Goal: Information Seeking & Learning: Check status

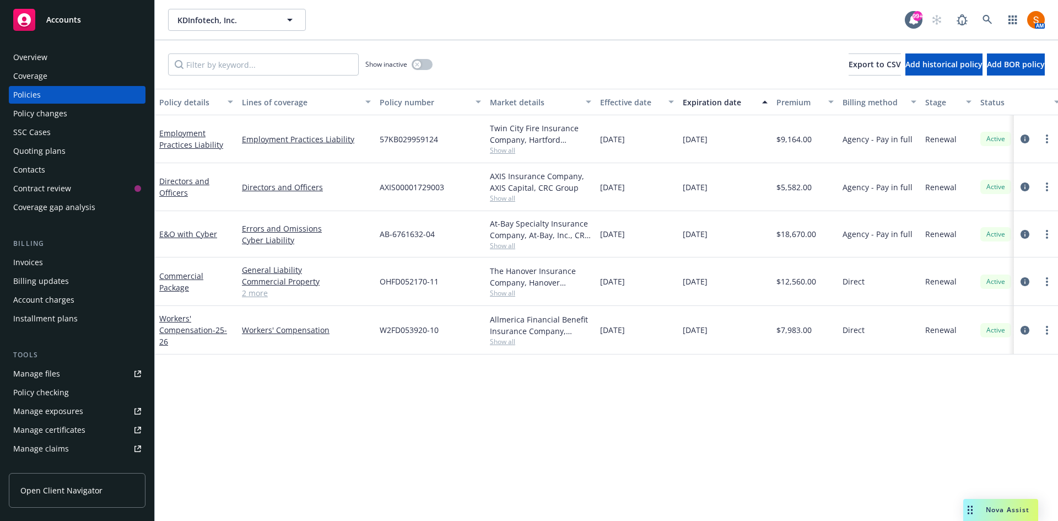
scroll to position [235, 0]
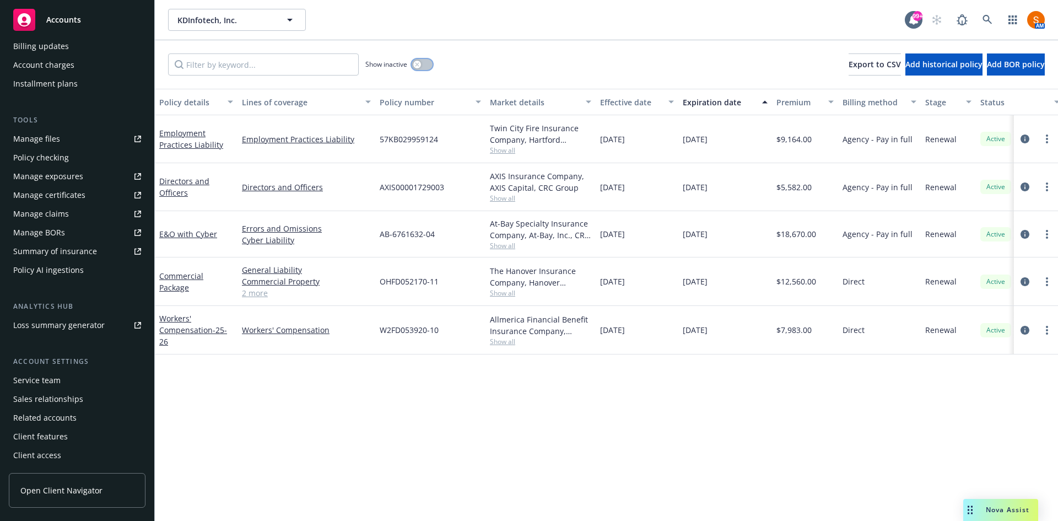
click at [424, 62] on button "button" at bounding box center [422, 64] width 21 height 11
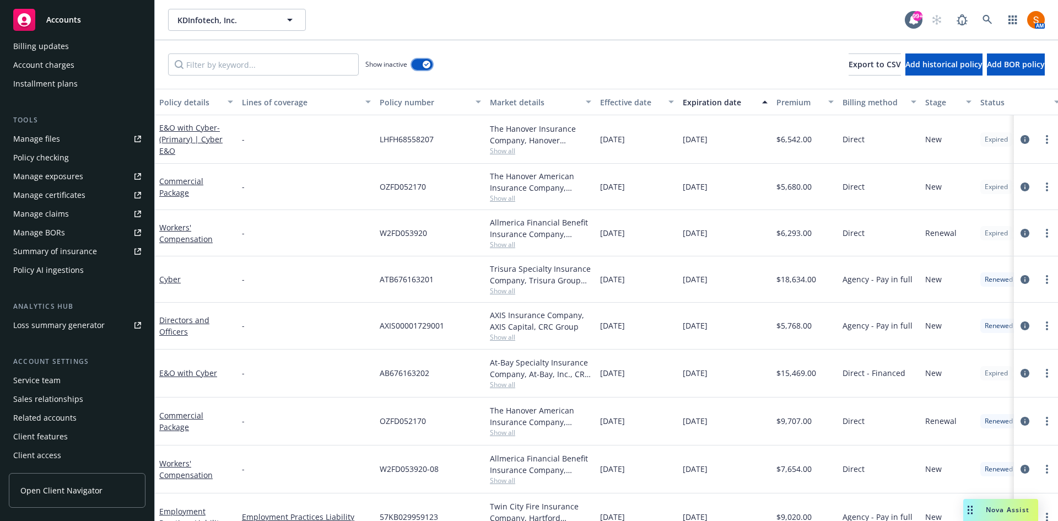
click at [424, 66] on div "button" at bounding box center [427, 65] width 8 height 8
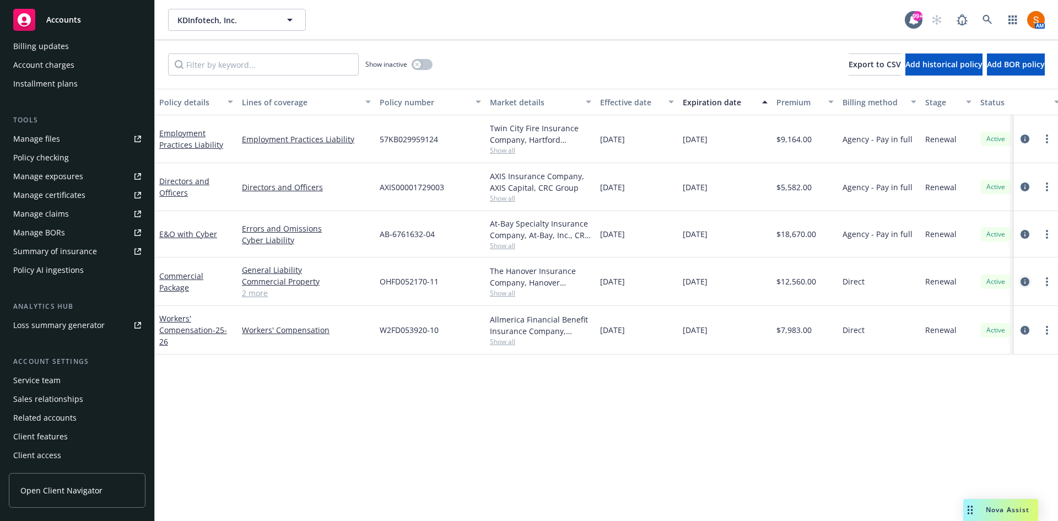
click at [1028, 281] on icon "circleInformation" at bounding box center [1025, 281] width 9 height 9
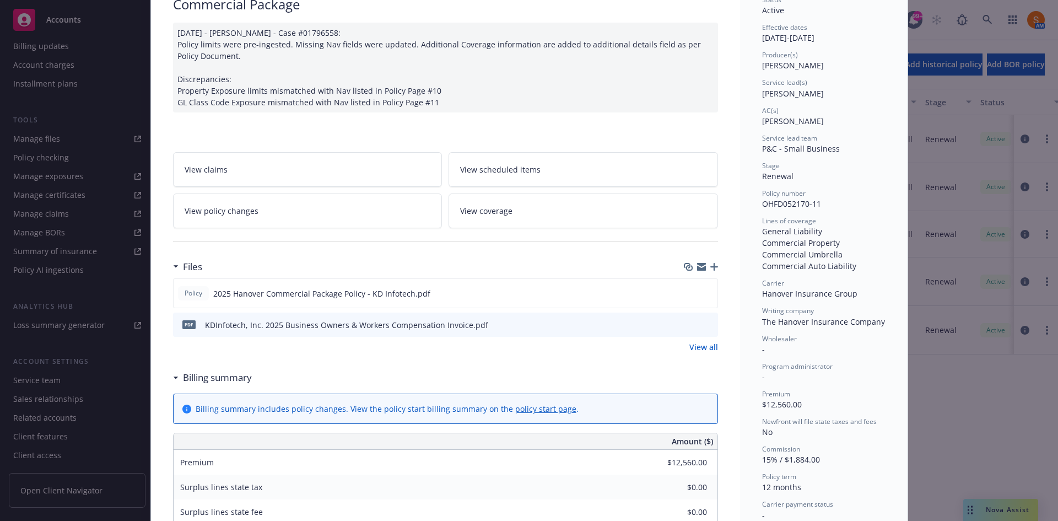
scroll to position [96, 0]
click at [702, 289] on icon "preview file" at bounding box center [707, 292] width 10 height 8
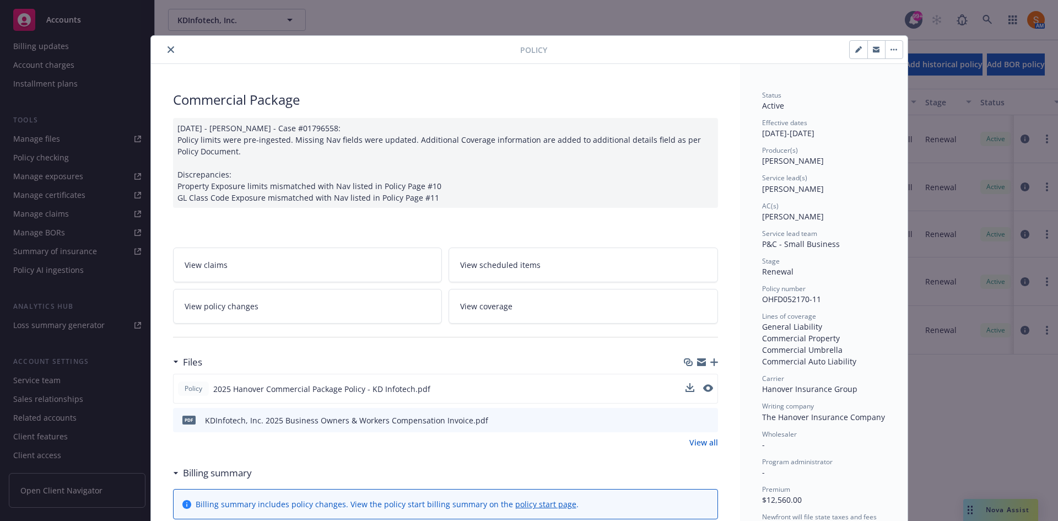
click at [168, 52] on icon "close" at bounding box center [171, 49] width 7 height 7
